Goal: Task Accomplishment & Management: Manage account settings

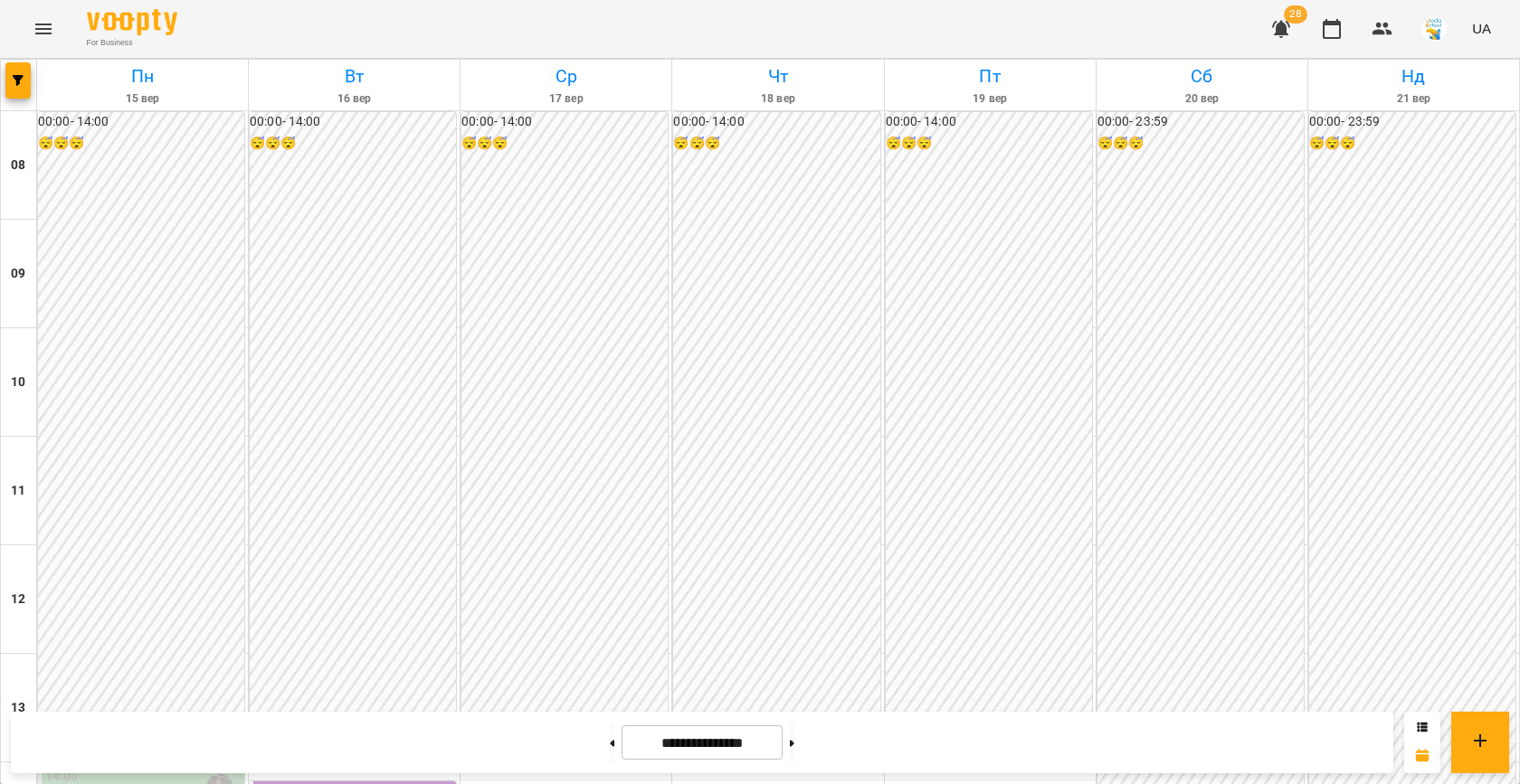
scroll to position [654, 0]
click at [25, 79] on span "button" at bounding box center [18, 80] width 25 height 11
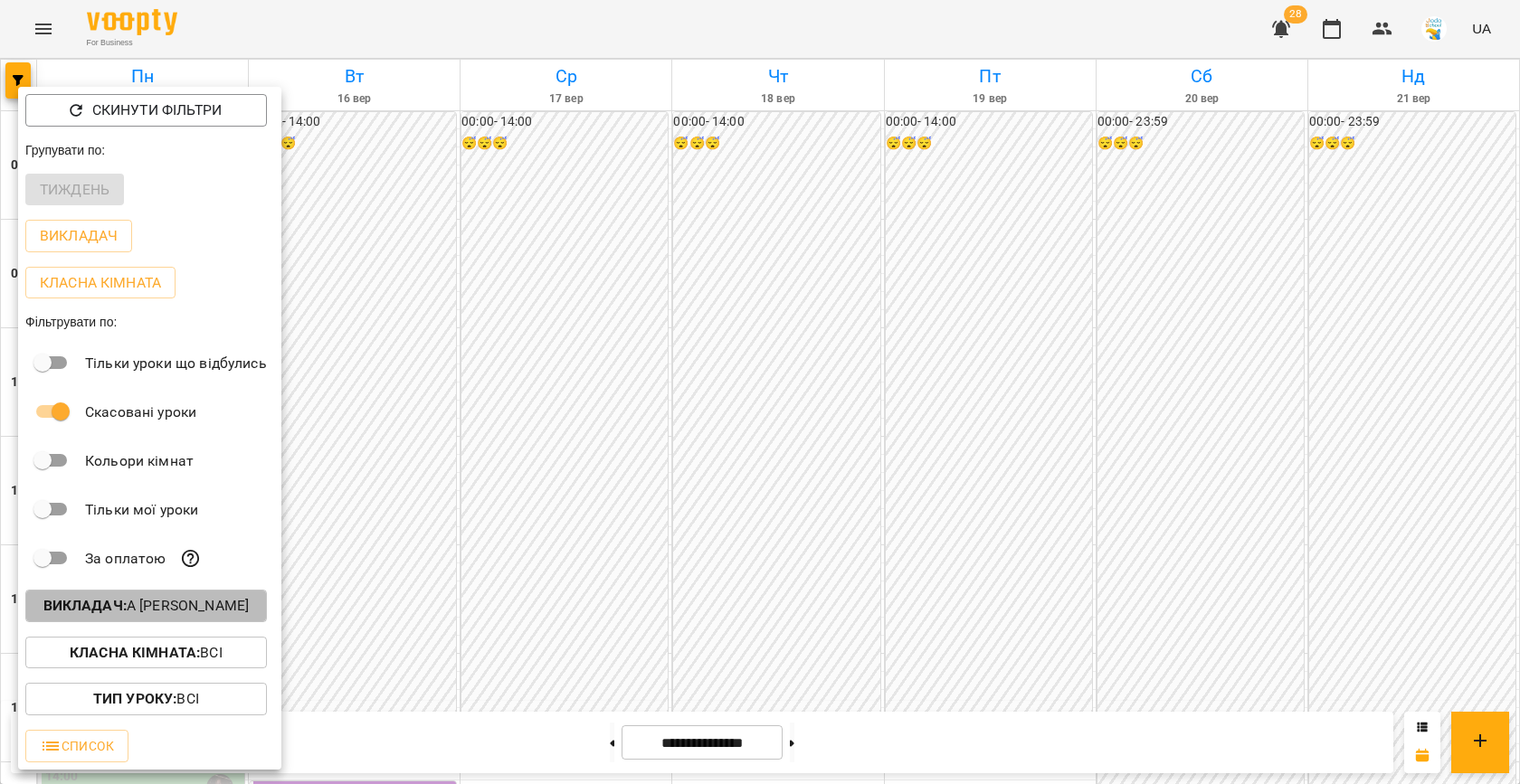
click at [204, 615] on p "Викладач : А [PERSON_NAME]" at bounding box center [147, 606] width 206 height 22
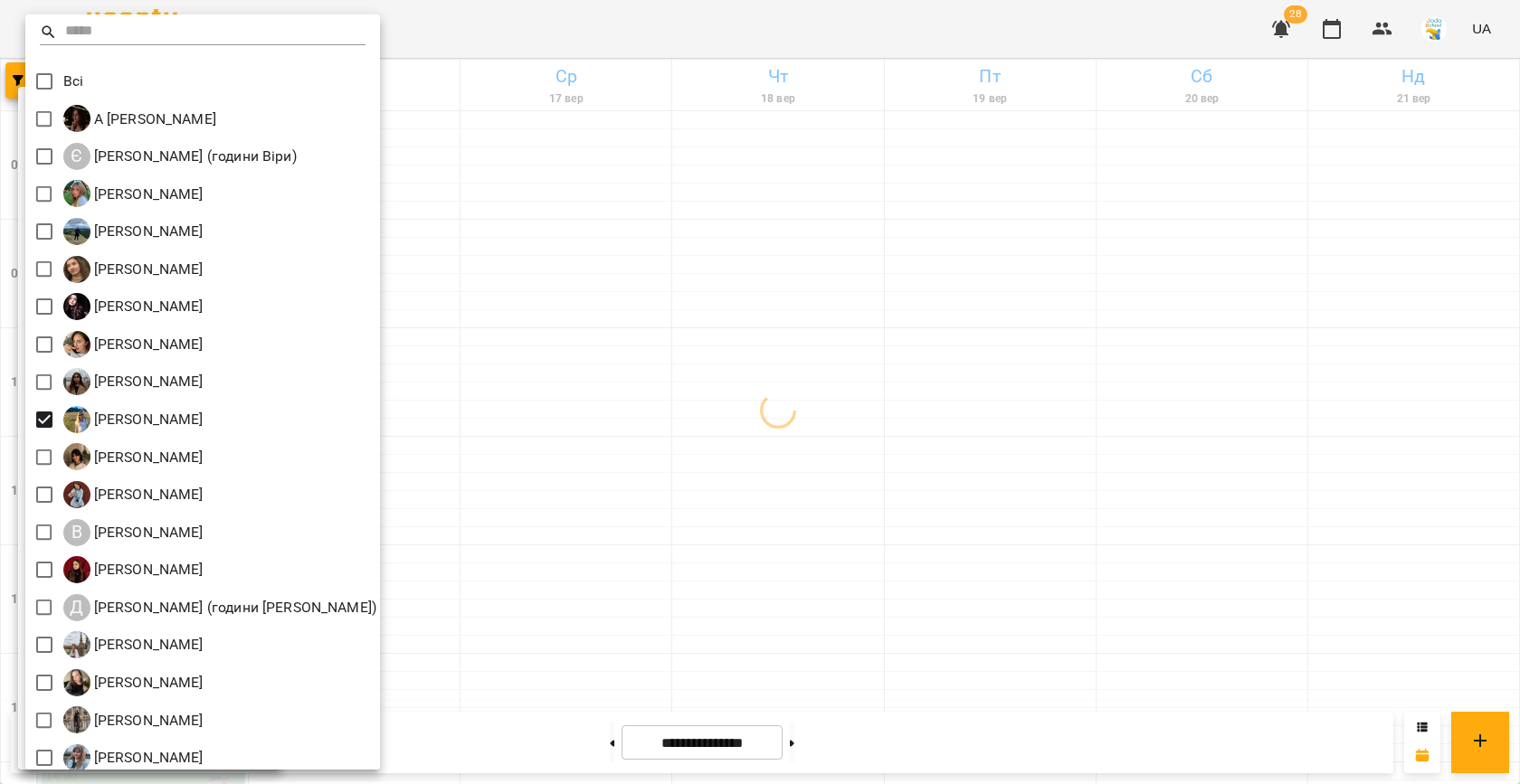
click at [955, 345] on div at bounding box center [760, 392] width 1520 height 784
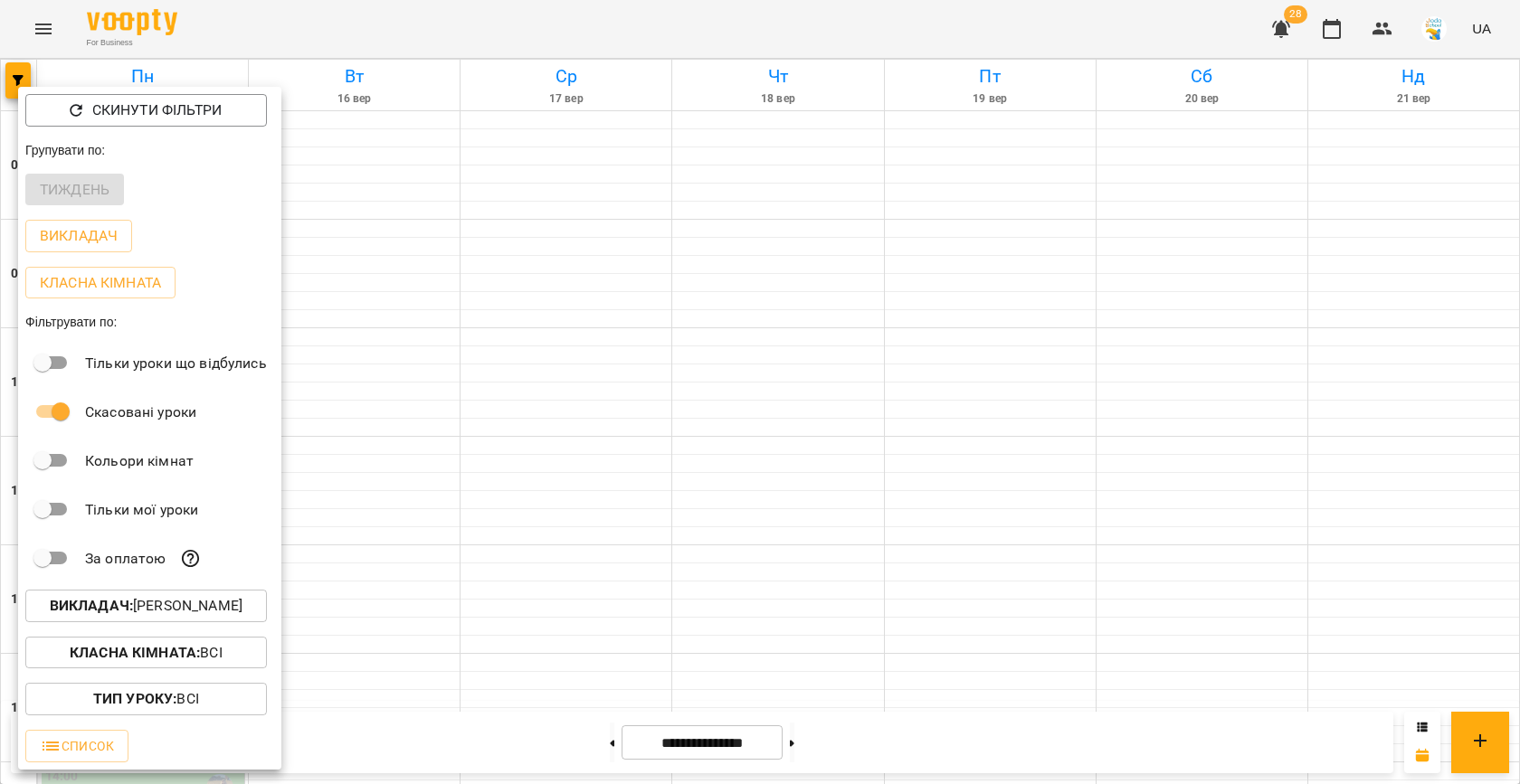
click at [679, 345] on div at bounding box center [760, 392] width 1520 height 784
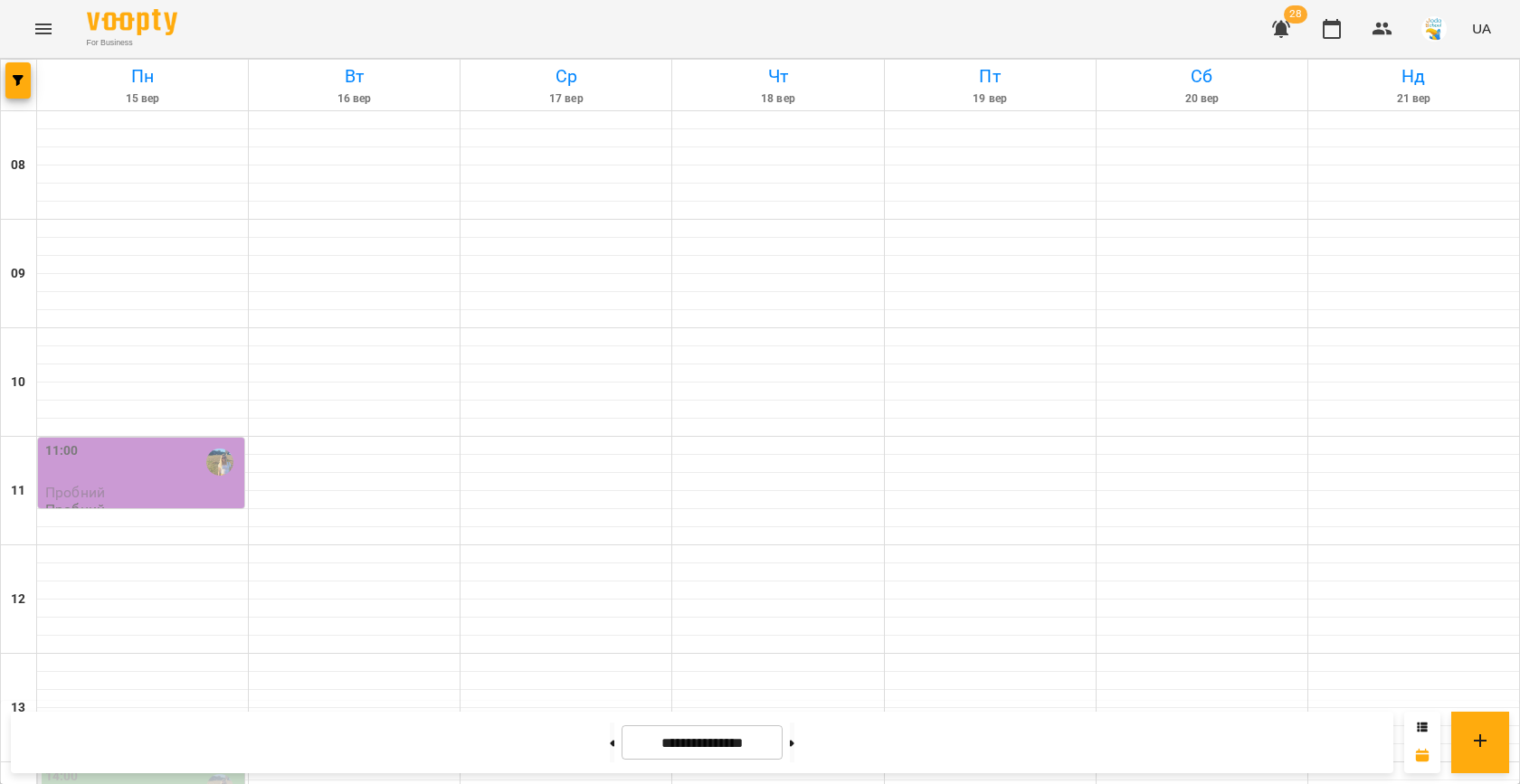
scroll to position [719, 0]
click at [1384, 16] on button "button" at bounding box center [1382, 29] width 43 height 43
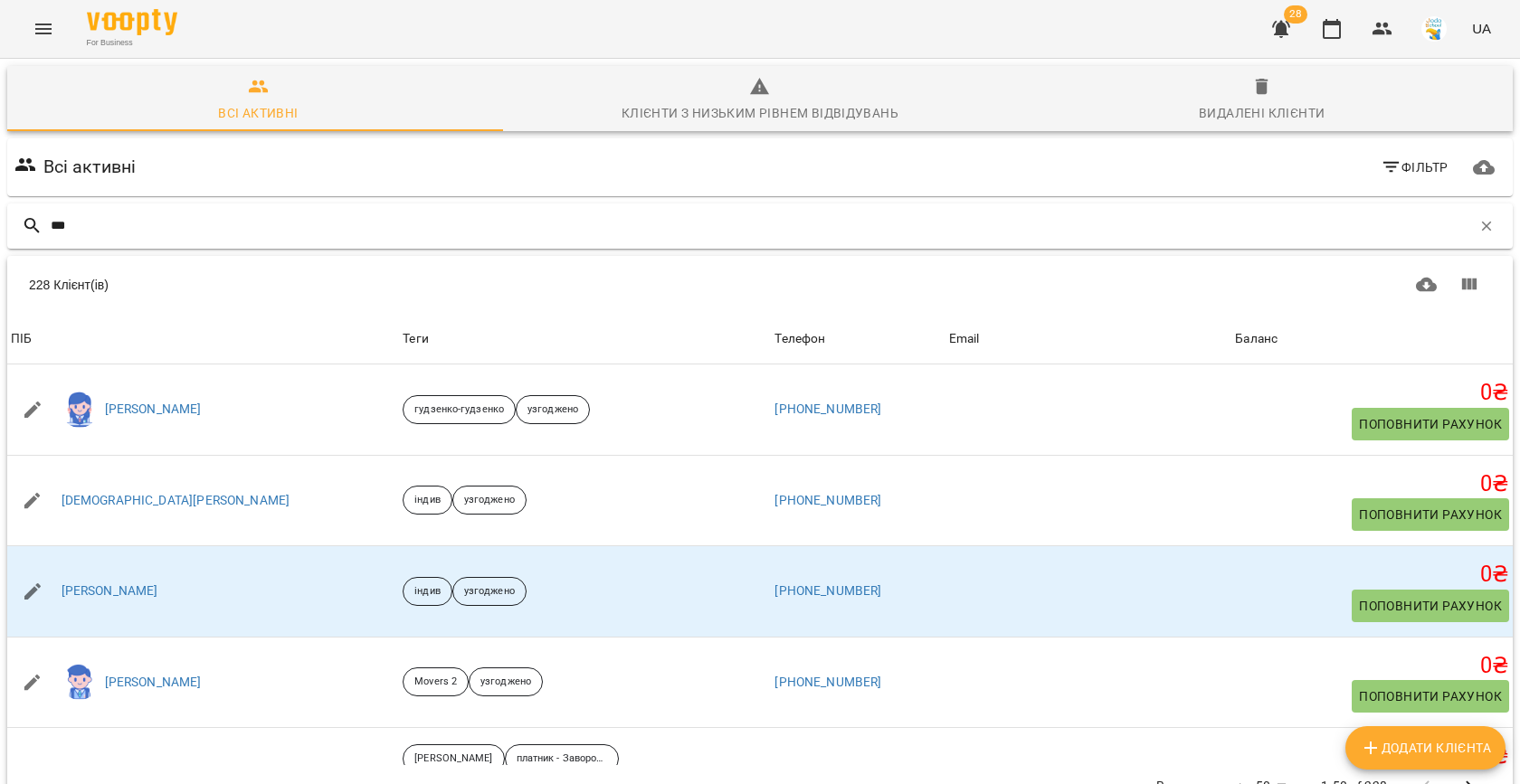
type input "****"
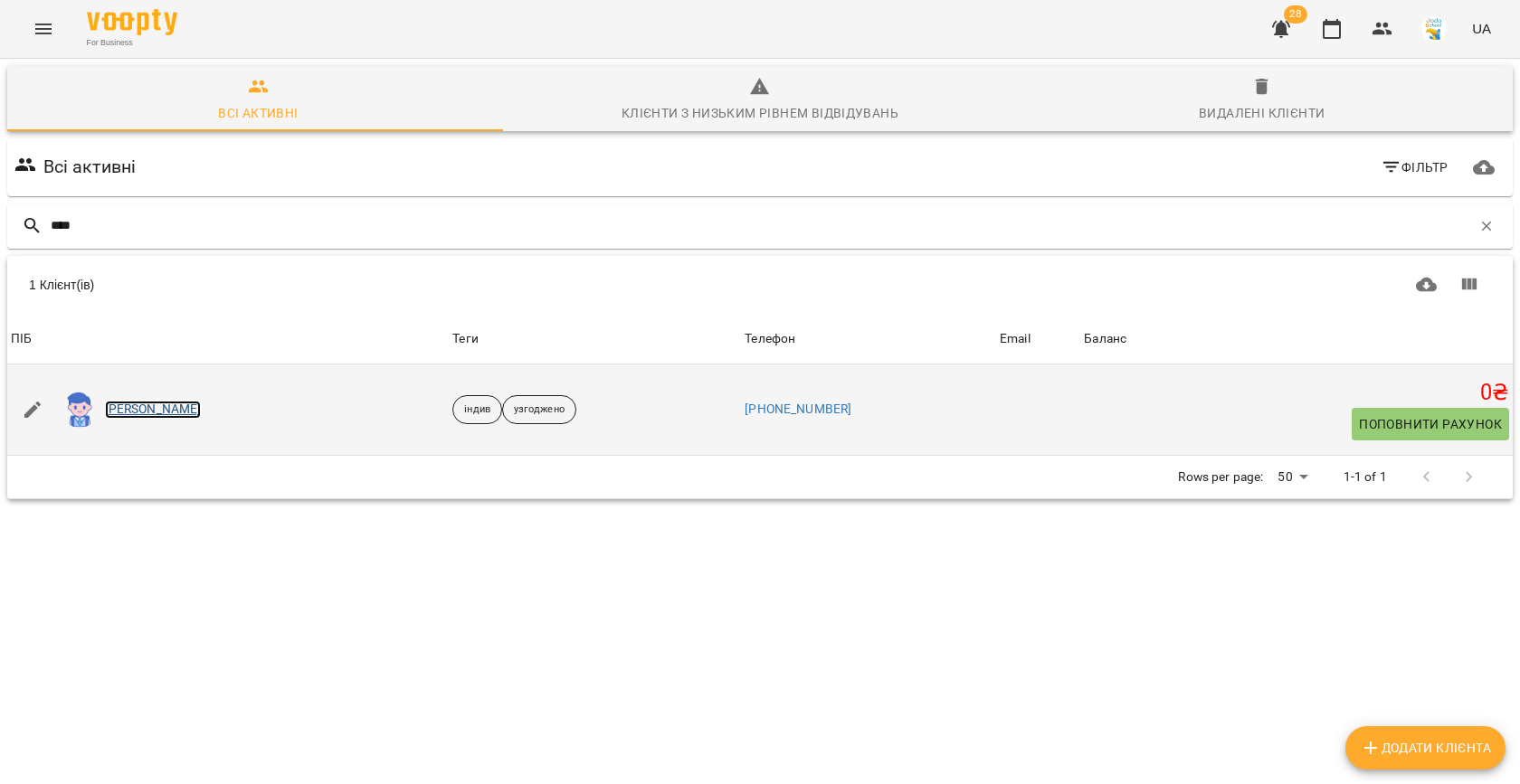
click at [186, 406] on link "[PERSON_NAME]" at bounding box center [153, 410] width 97 height 18
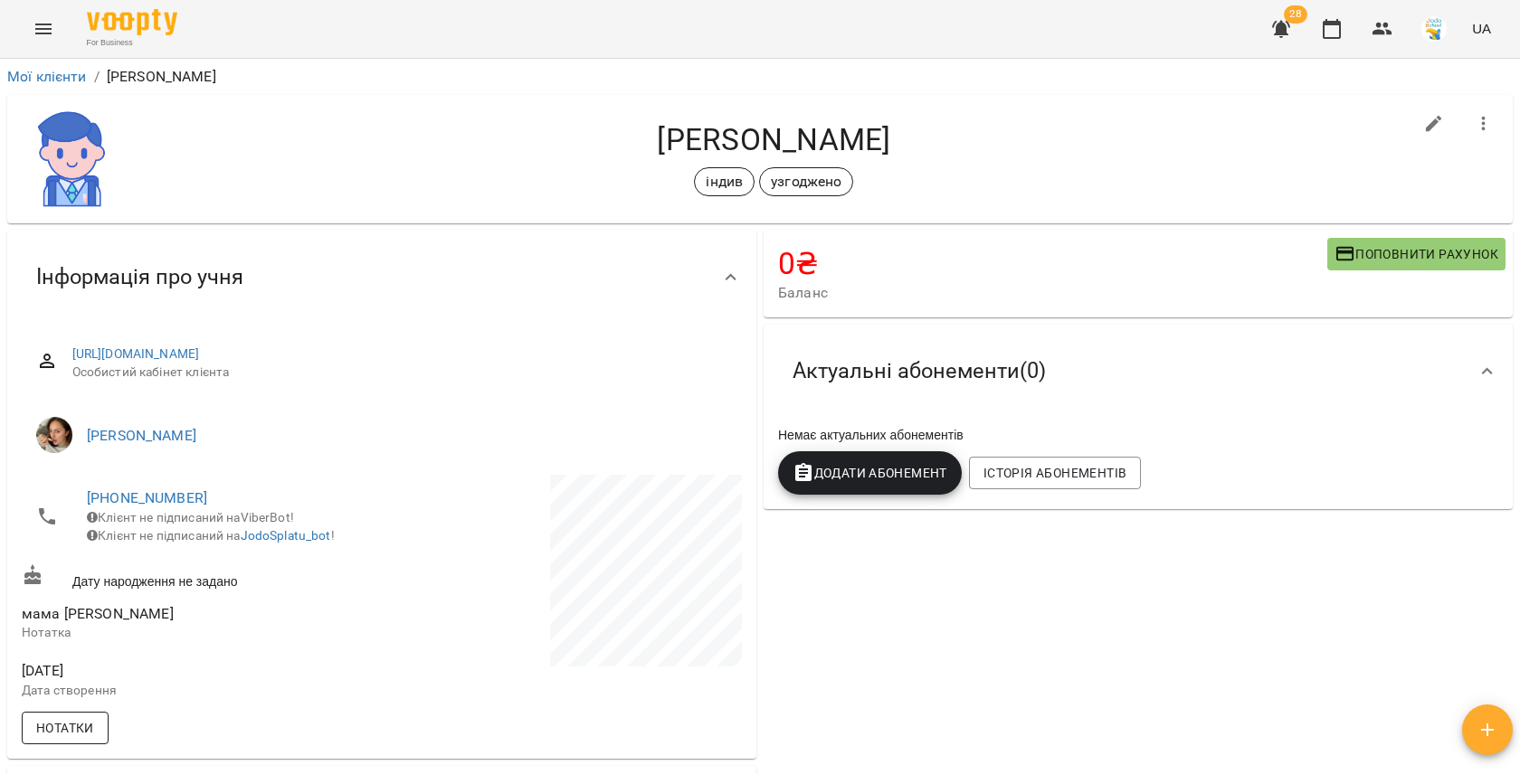
click at [88, 738] on span "Нотатки" at bounding box center [65, 728] width 58 height 22
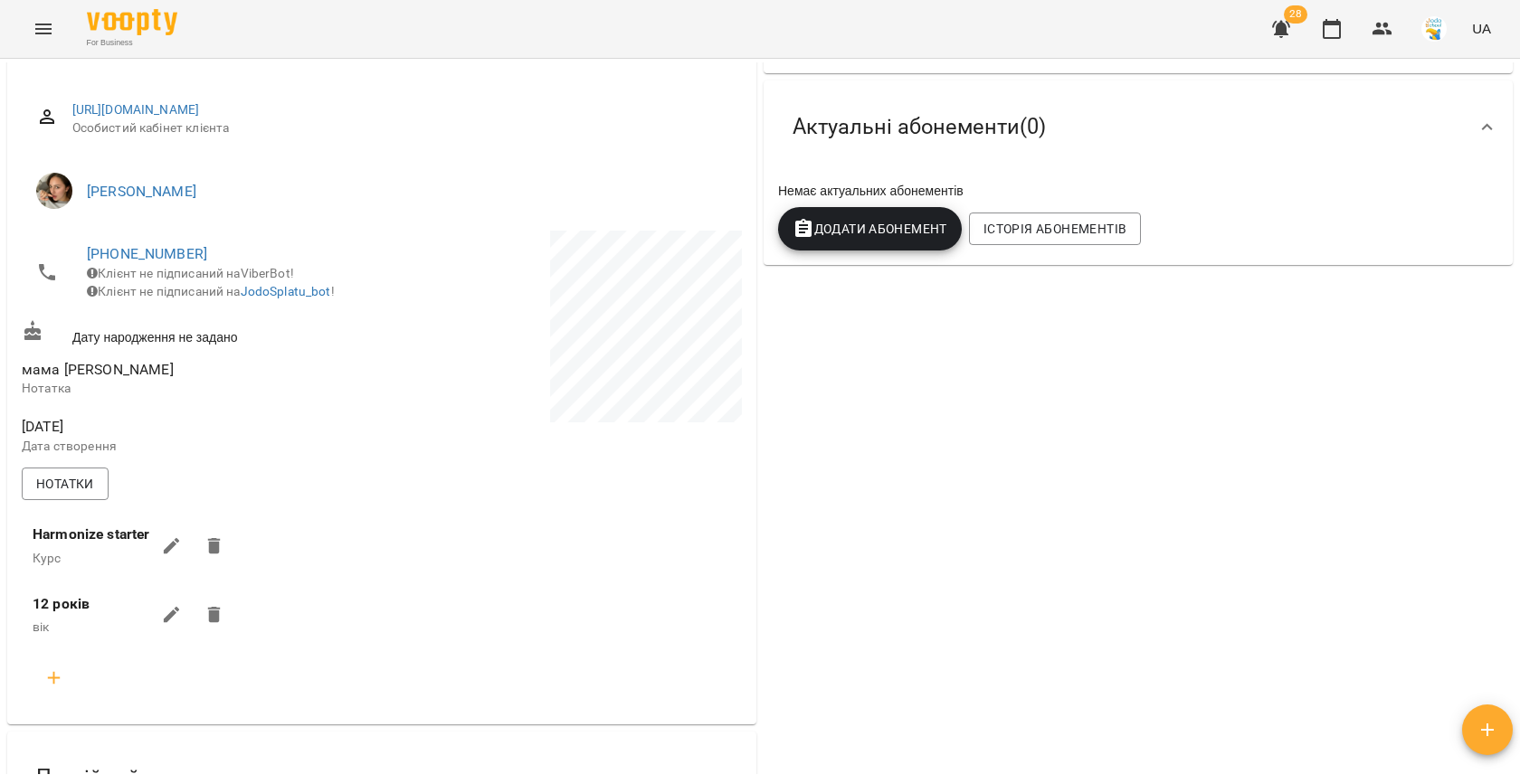
scroll to position [267, 0]
